Goal: Browse casually: Explore the website without a specific task or goal

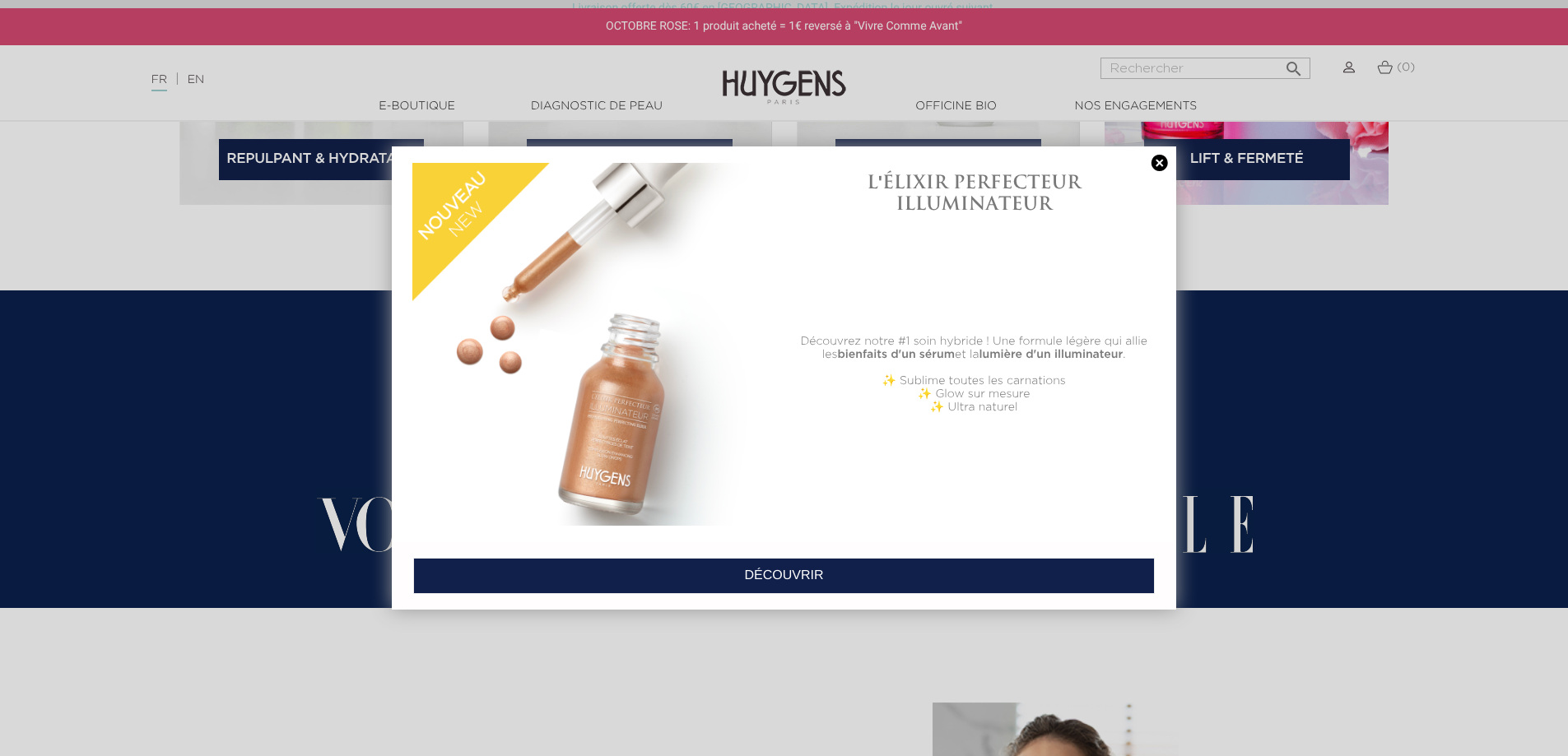
scroll to position [2798, 0]
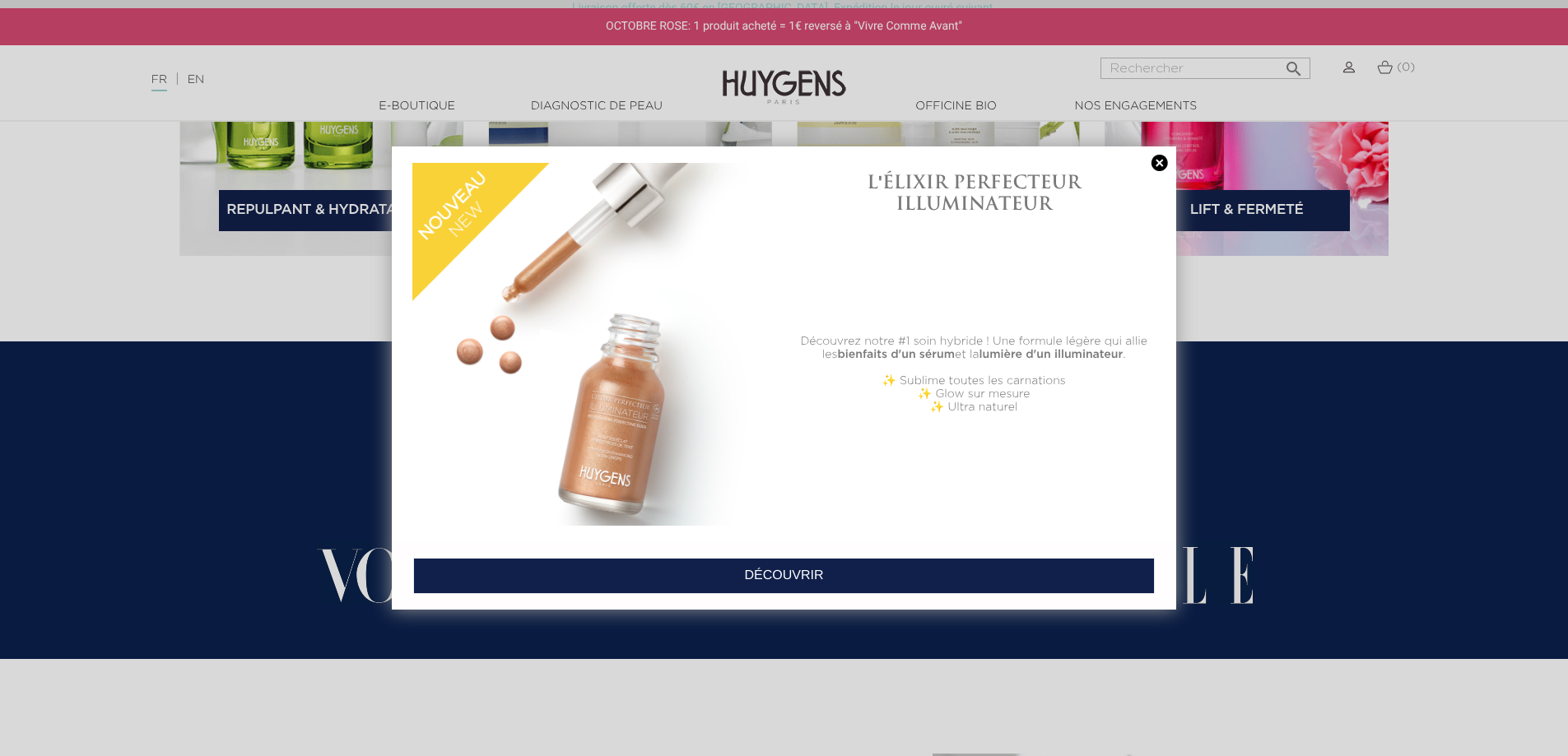
click at [1157, 160] on link at bounding box center [1160, 163] width 23 height 18
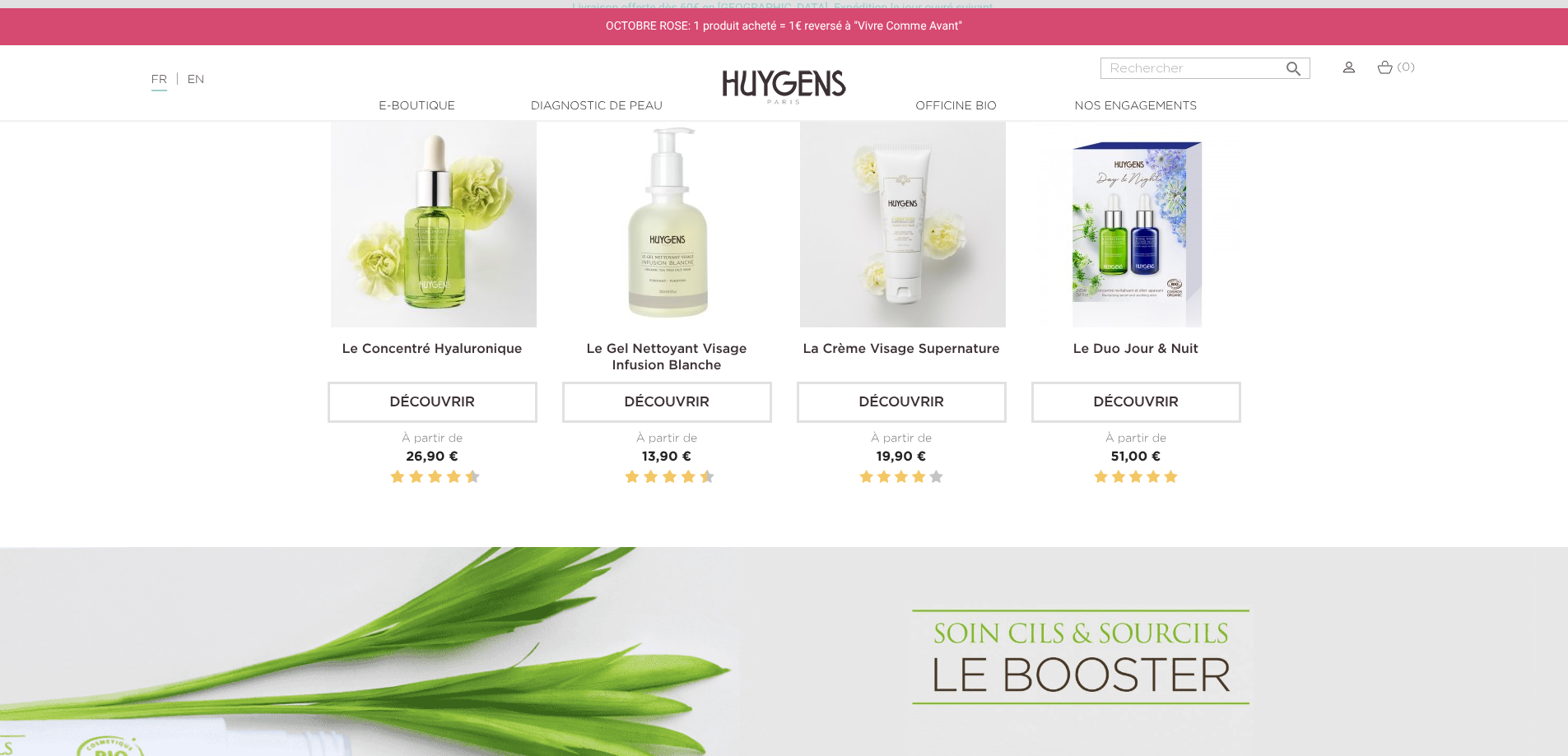
scroll to position [329, 0]
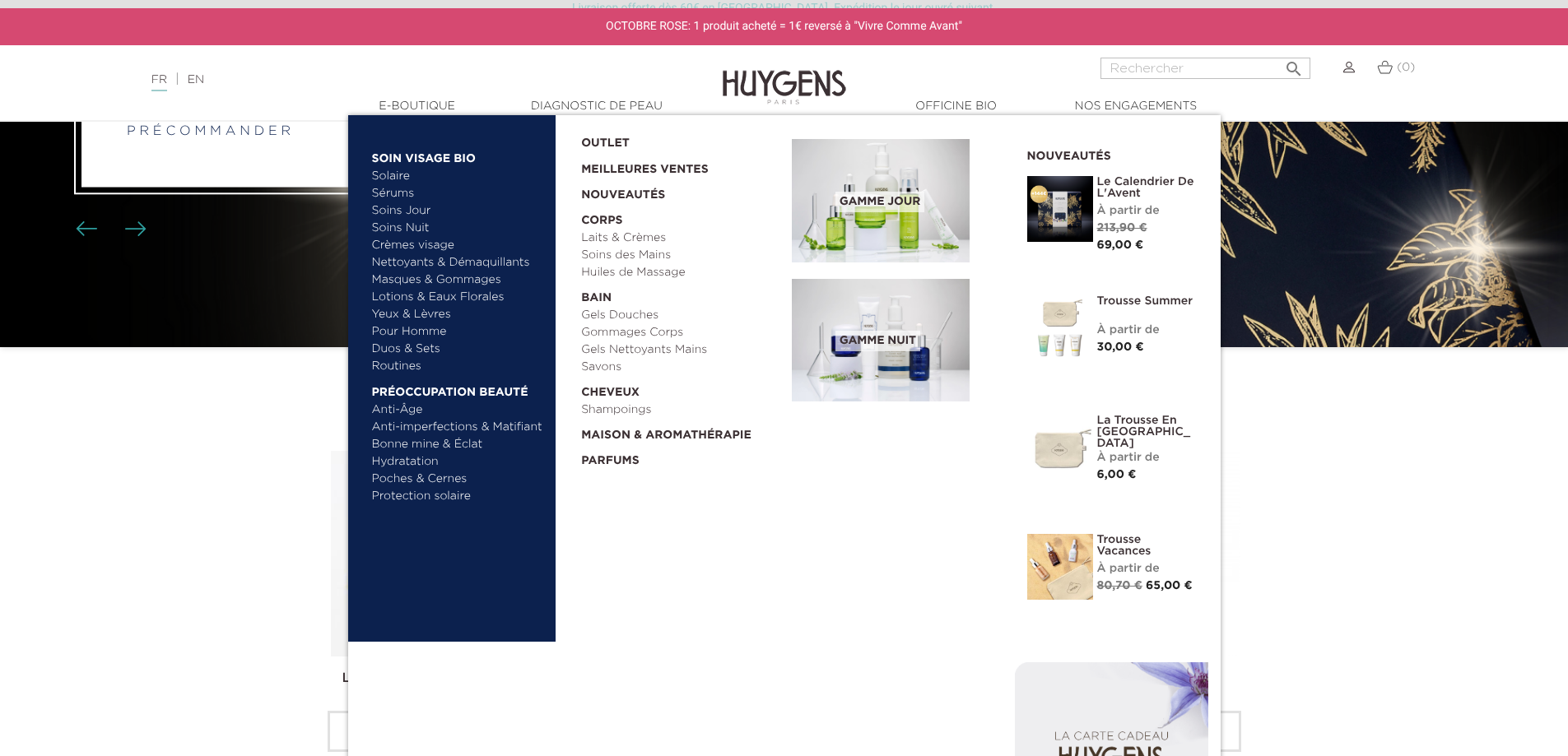
click at [436, 101] on link "  E-Boutique" at bounding box center [417, 106] width 165 height 18
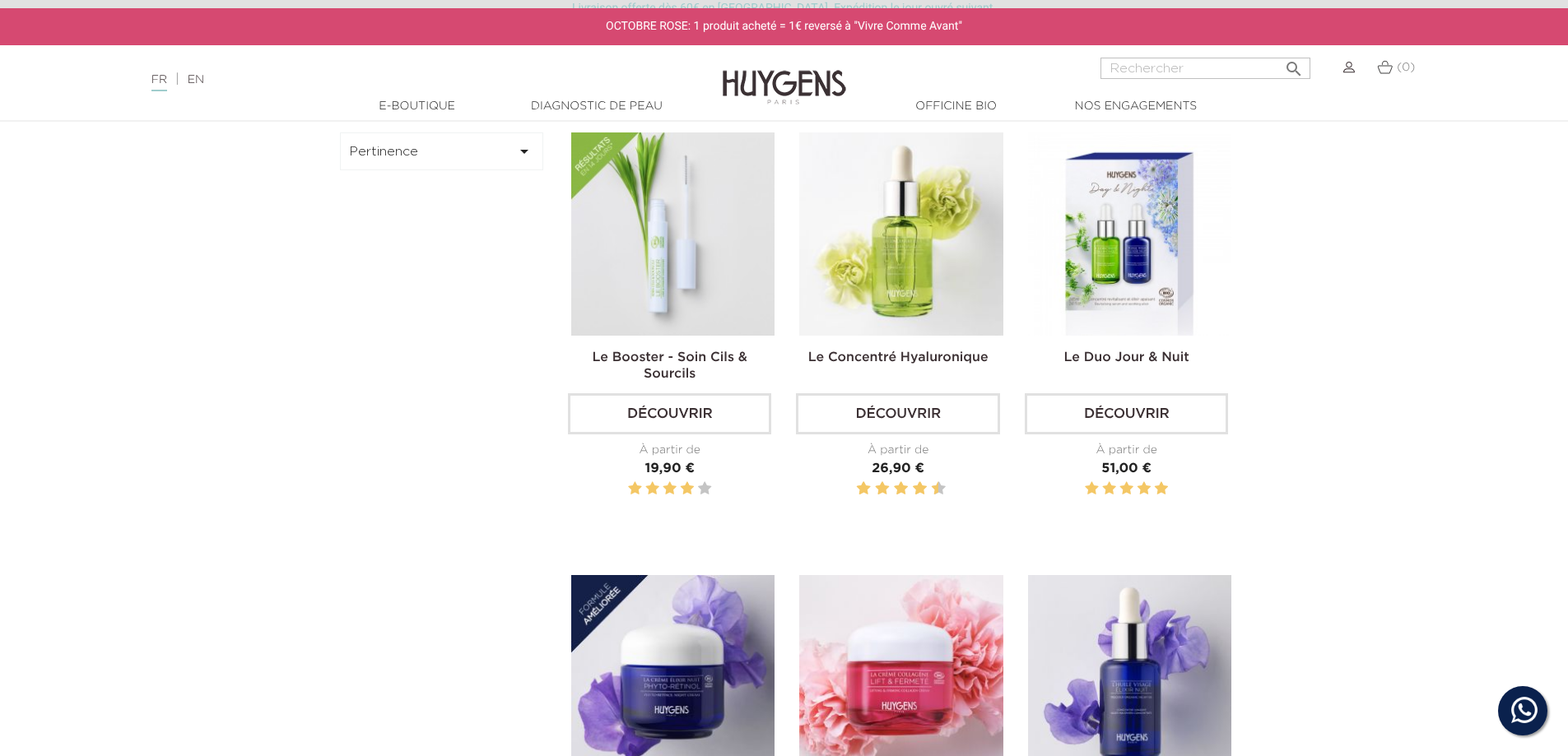
scroll to position [494, 0]
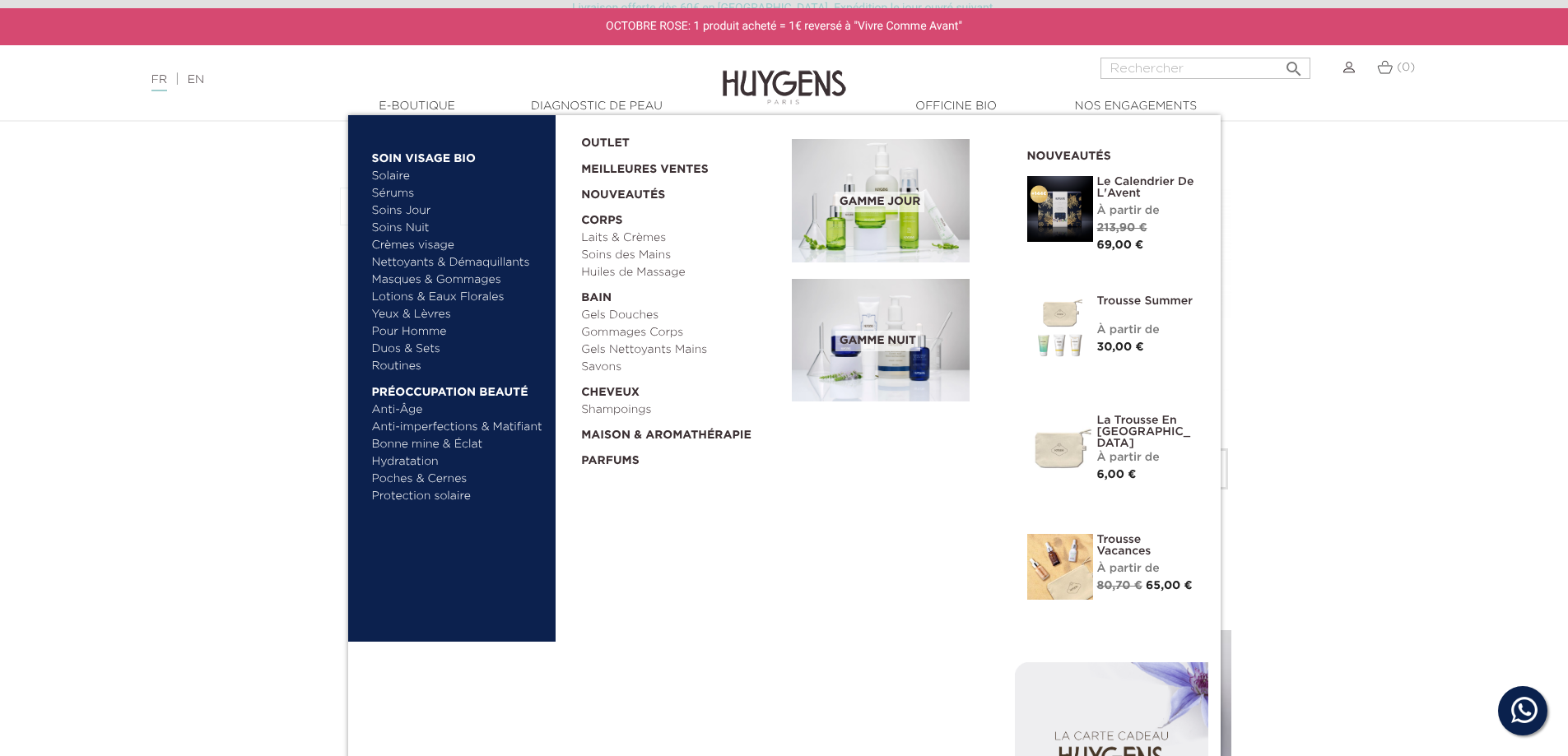
click at [630, 257] on link "Soins des Mains" at bounding box center [681, 256] width 199 height 18
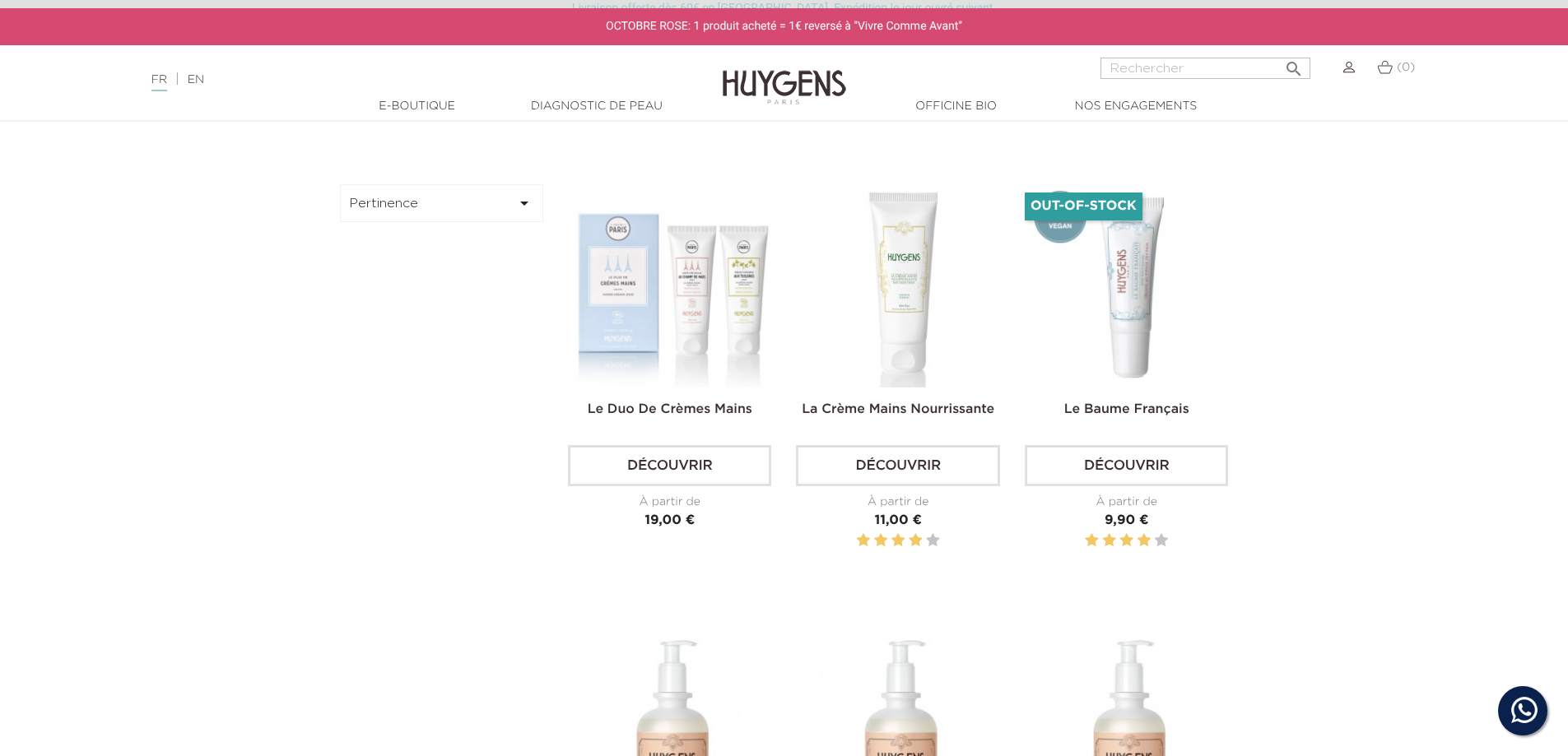
scroll to position [494, 0]
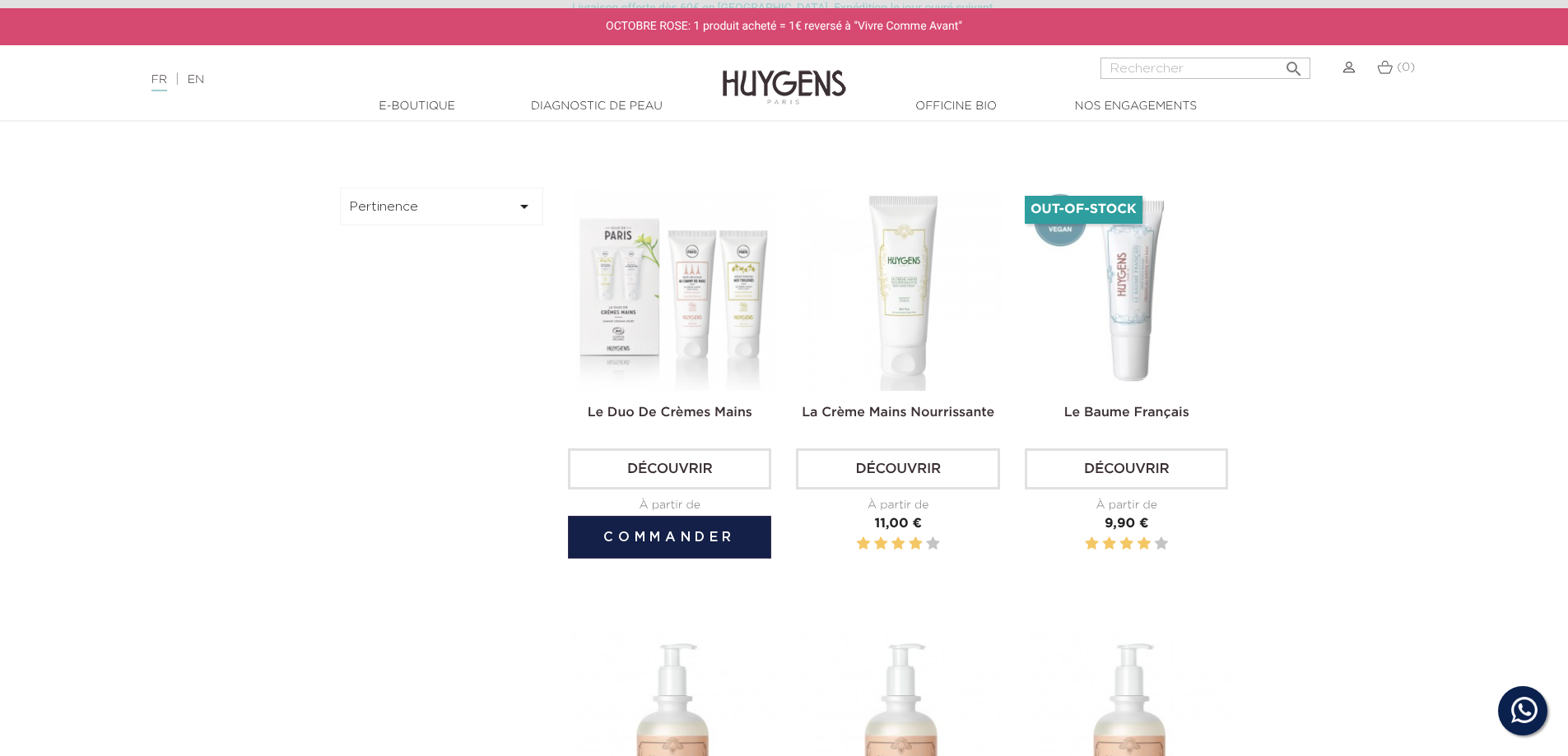
click at [698, 307] on img at bounding box center [672, 289] width 203 height 203
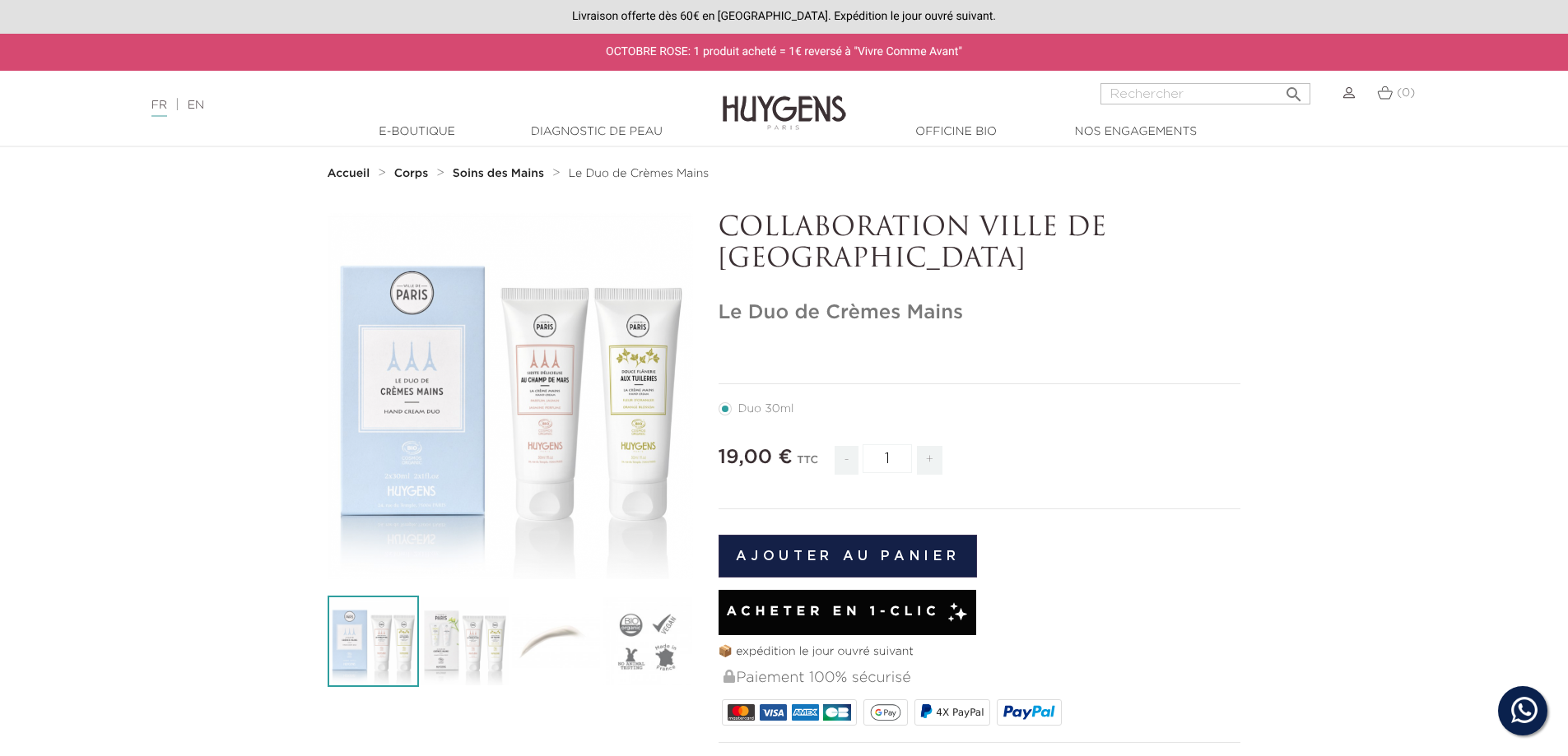
click at [496, 383] on icon "" at bounding box center [510, 397] width 83 height 83
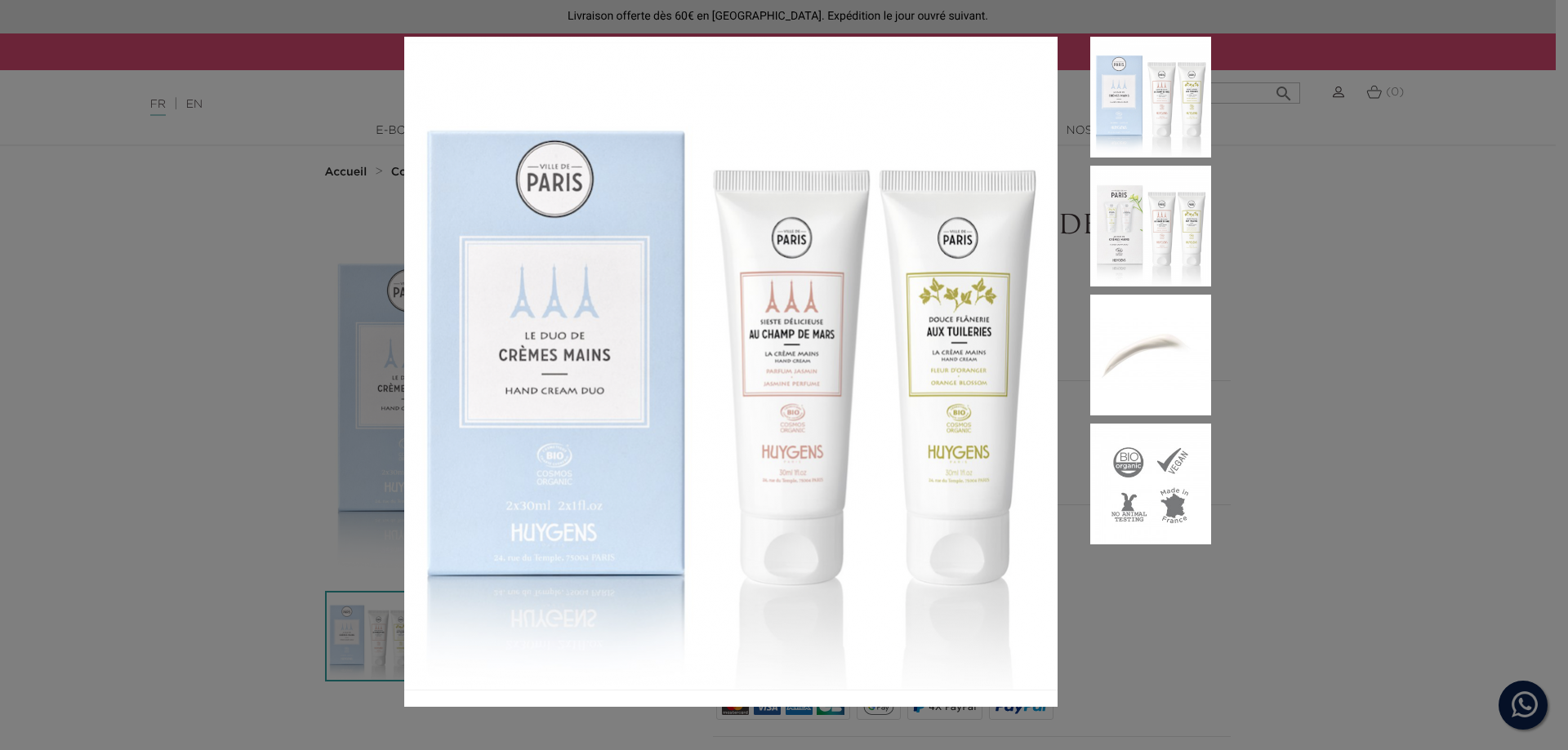
click at [1173, 245] on img at bounding box center [1150, 226] width 121 height 121
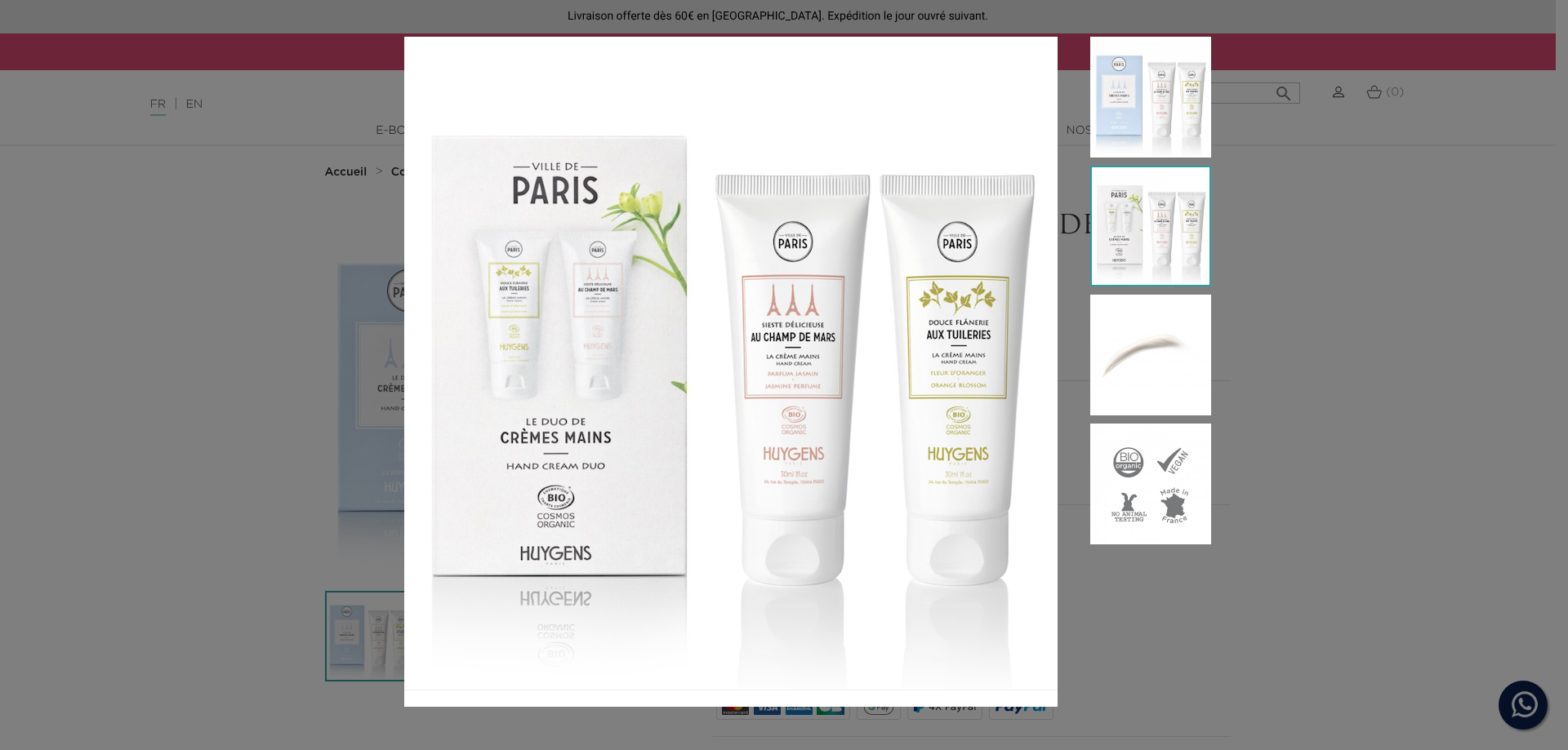
click at [1139, 371] on img at bounding box center [1150, 356] width 121 height 121
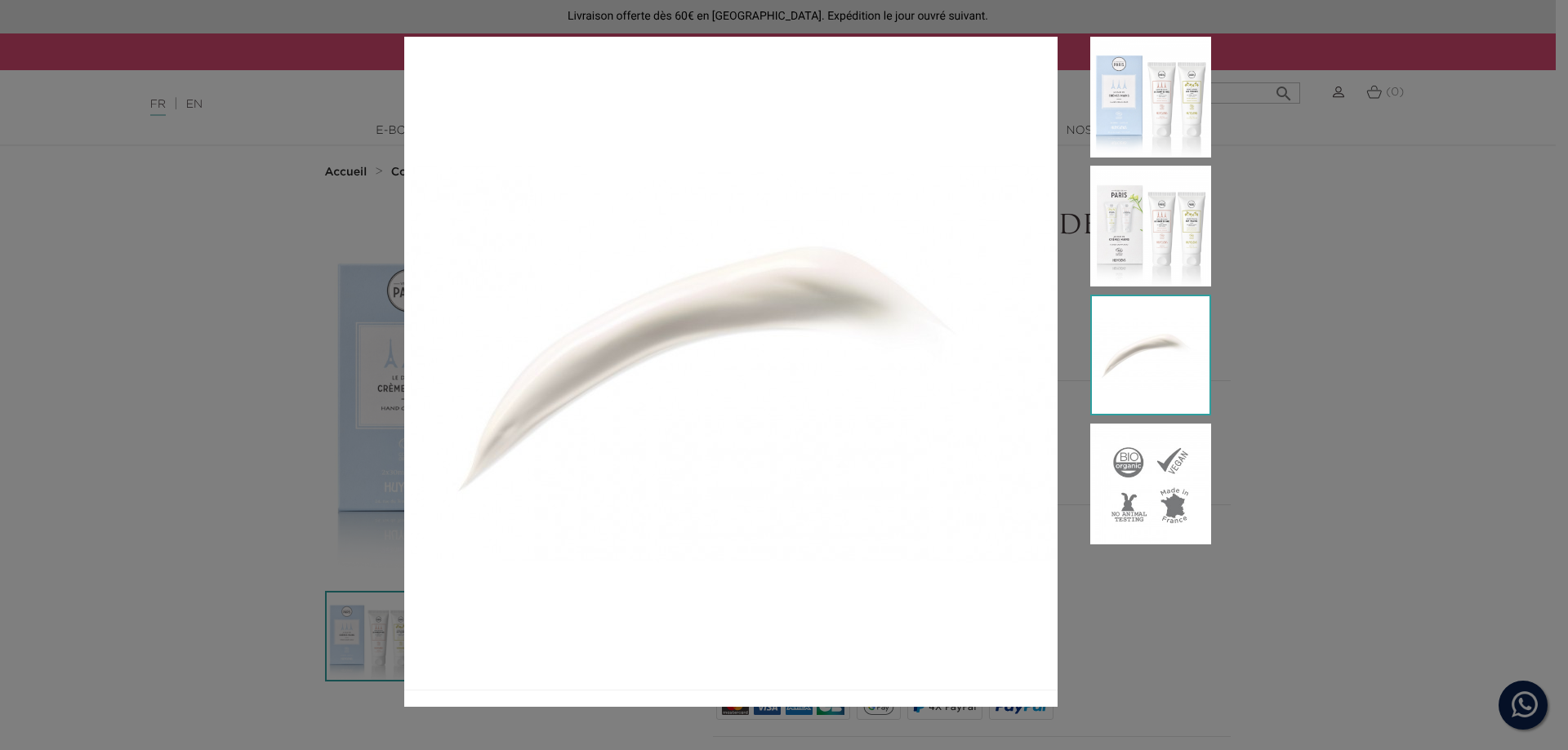
click at [1286, 143] on div at bounding box center [784, 375] width 1568 height 750
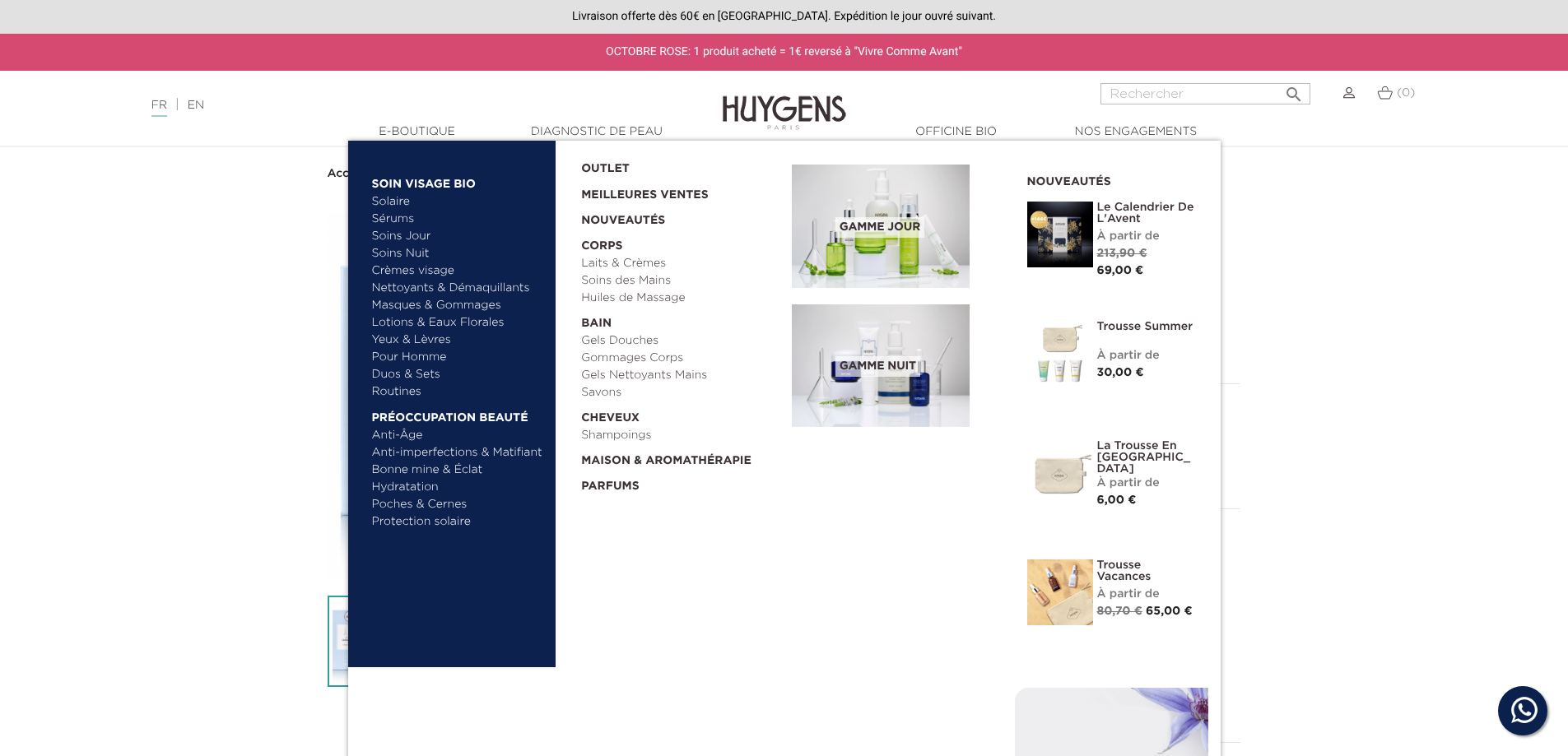
click at [615, 392] on link "Savons" at bounding box center [681, 393] width 199 height 18
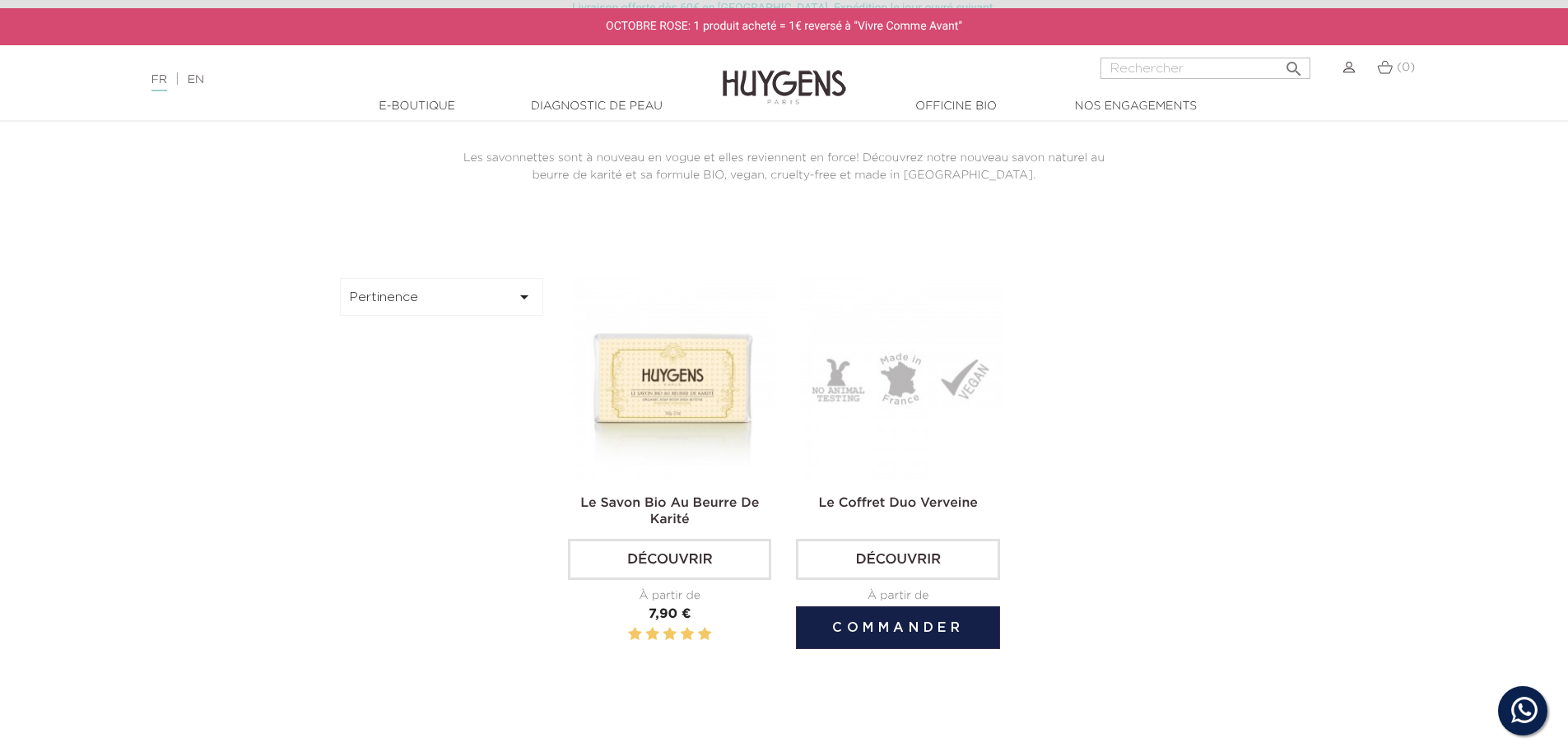
scroll to position [412, 0]
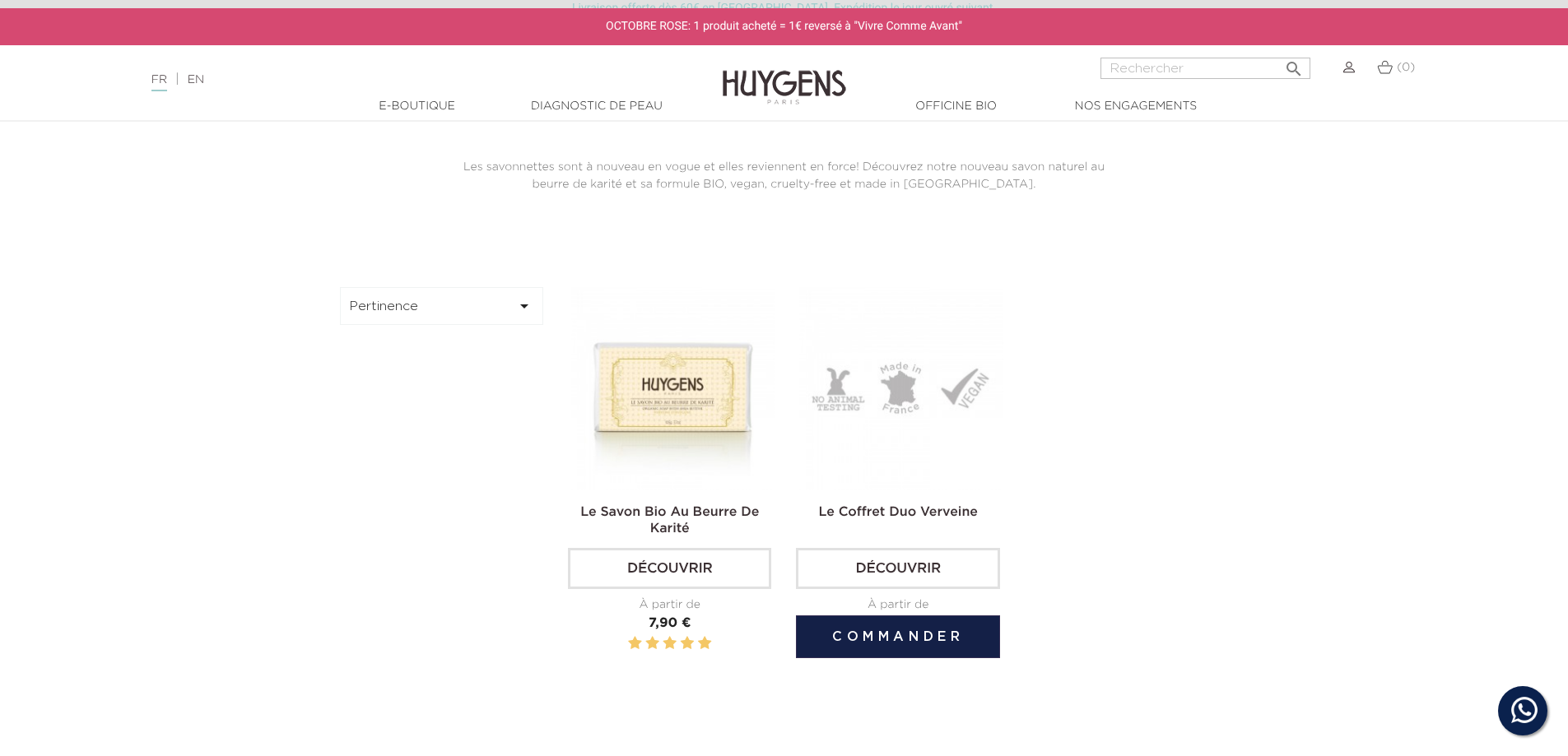
click at [877, 436] on img at bounding box center [901, 388] width 203 height 203
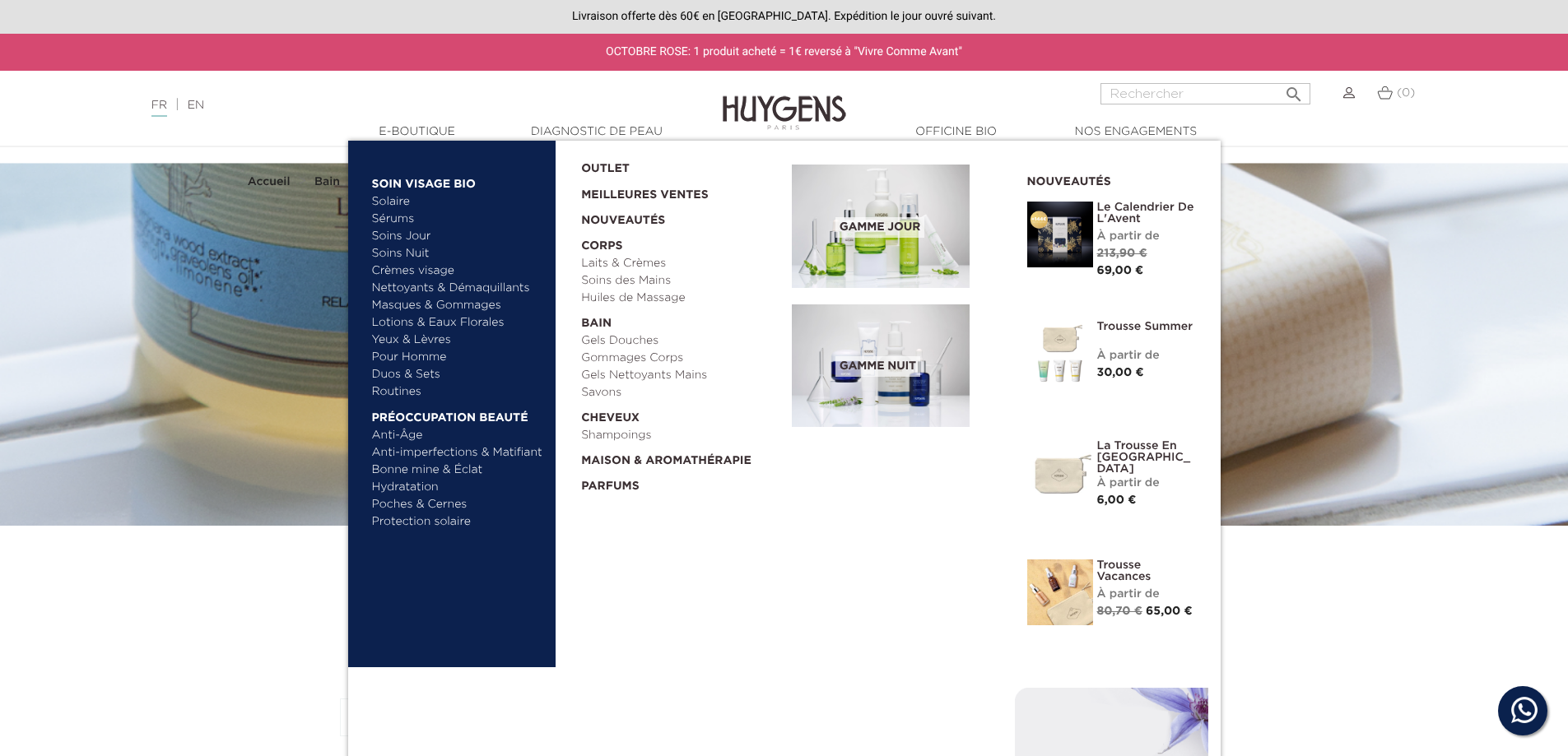
click at [636, 217] on link "Nouveautés" at bounding box center [681, 216] width 199 height 26
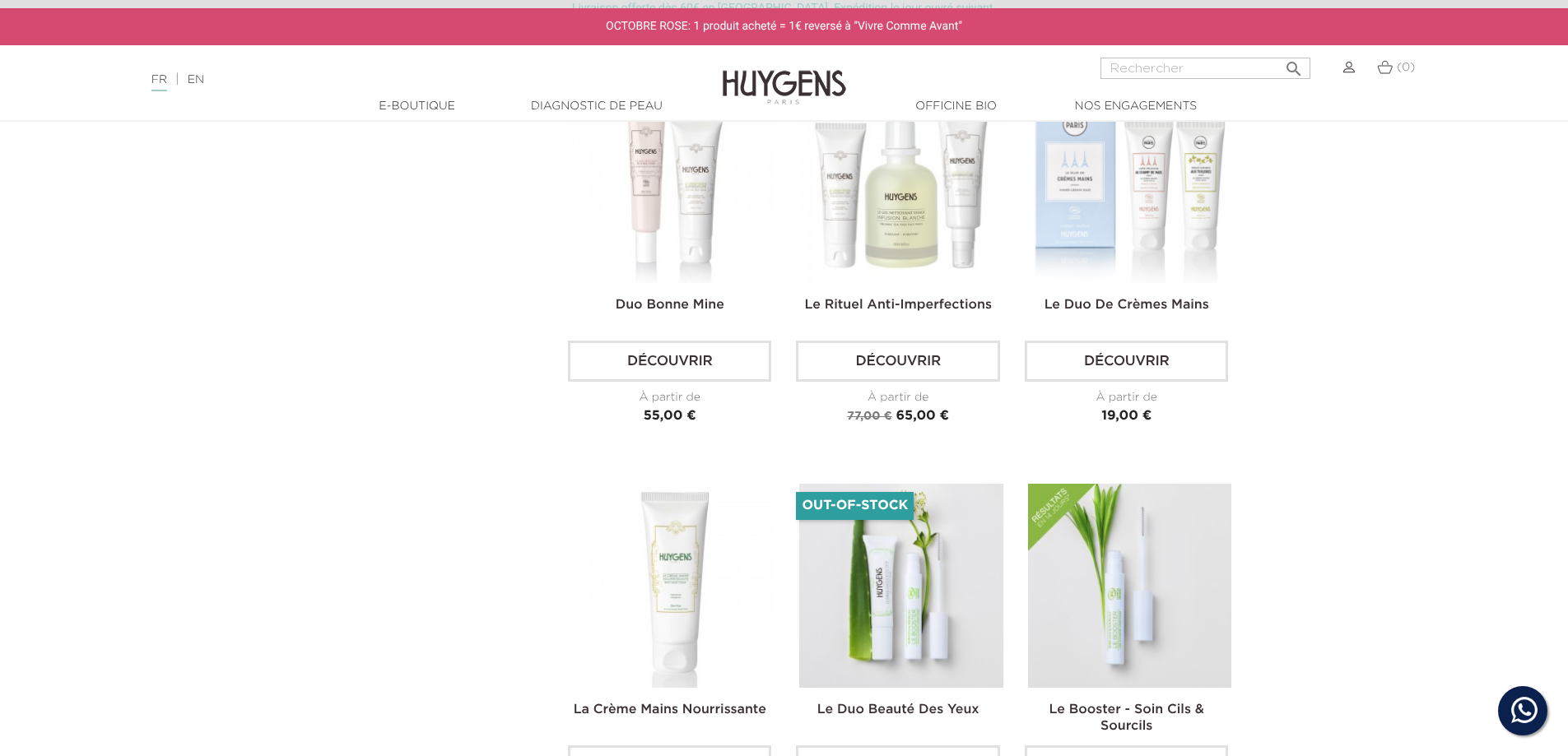
scroll to position [3950, 0]
